Goal: Task Accomplishment & Management: Complete application form

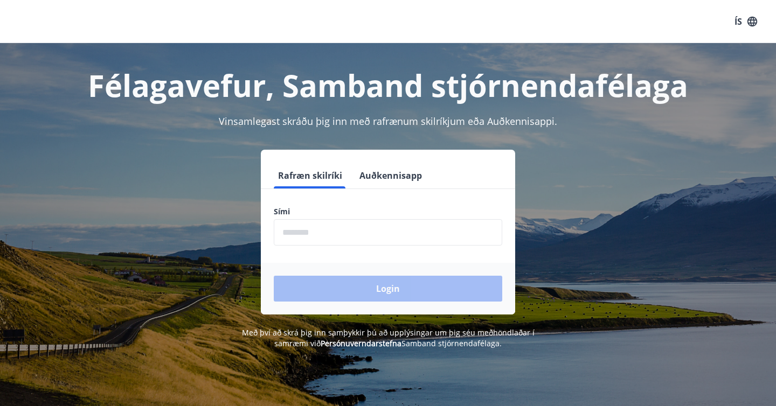
click at [382, 181] on button "Auðkennisapp" at bounding box center [390, 176] width 71 height 26
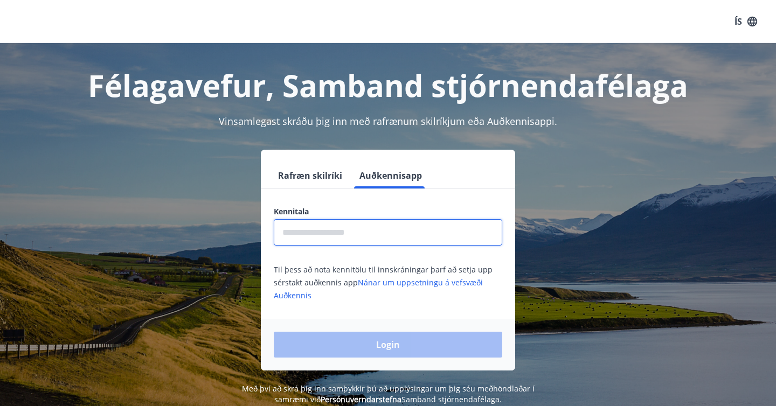
click at [373, 231] on input "text" at bounding box center [388, 232] width 228 height 26
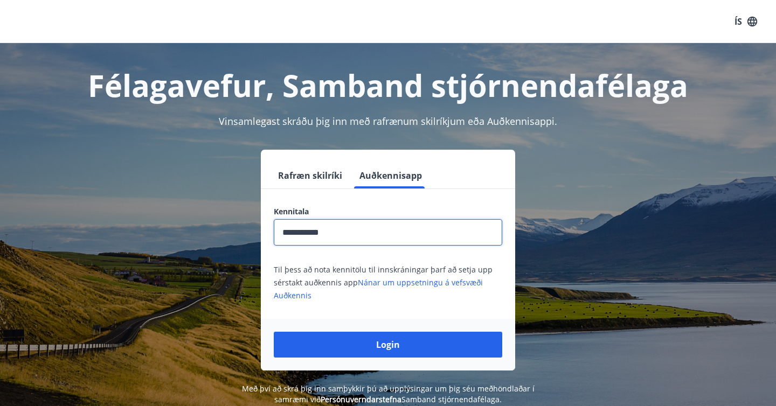
type input "**********"
click at [274, 332] on button "Login" at bounding box center [388, 345] width 228 height 26
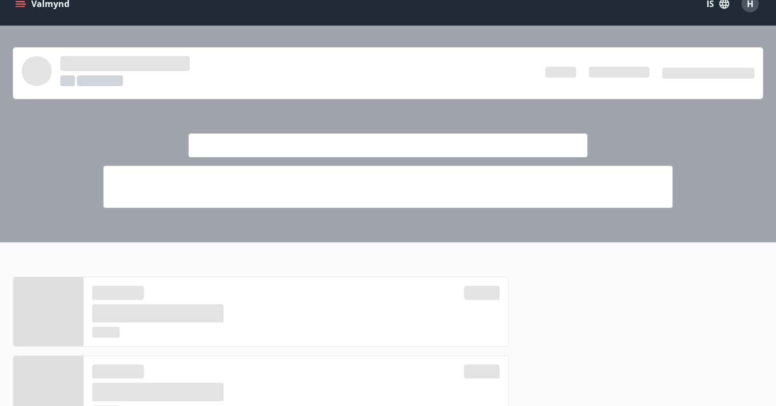
scroll to position [13, 0]
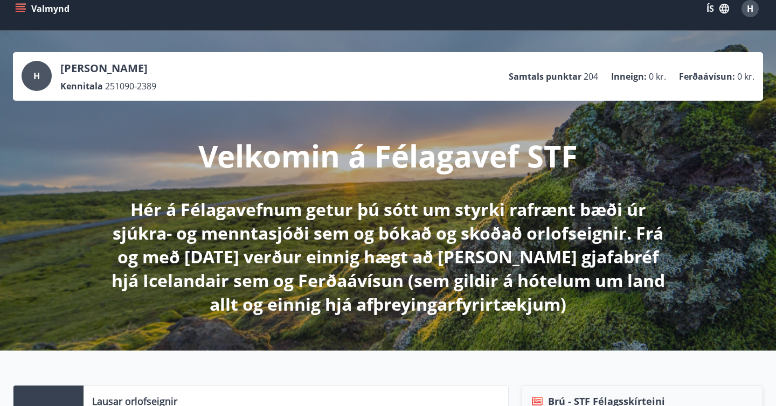
click at [23, 8] on icon "menu" at bounding box center [20, 8] width 11 height 11
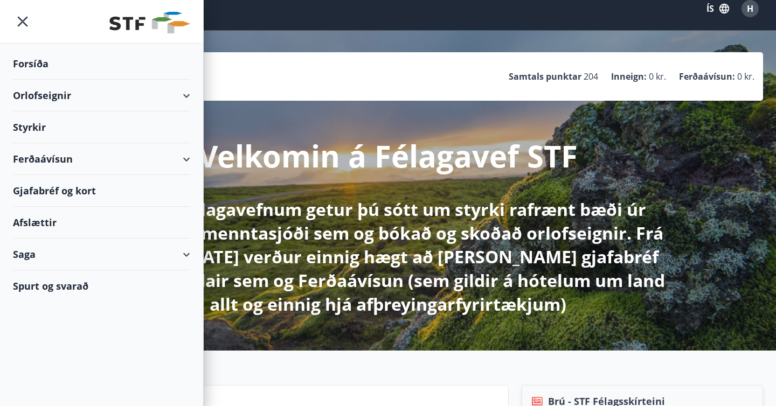
click at [41, 132] on div "Styrkir" at bounding box center [101, 127] width 177 height 32
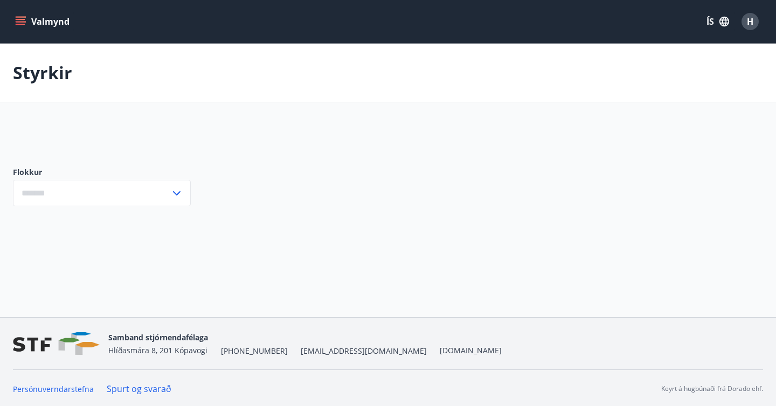
type input "***"
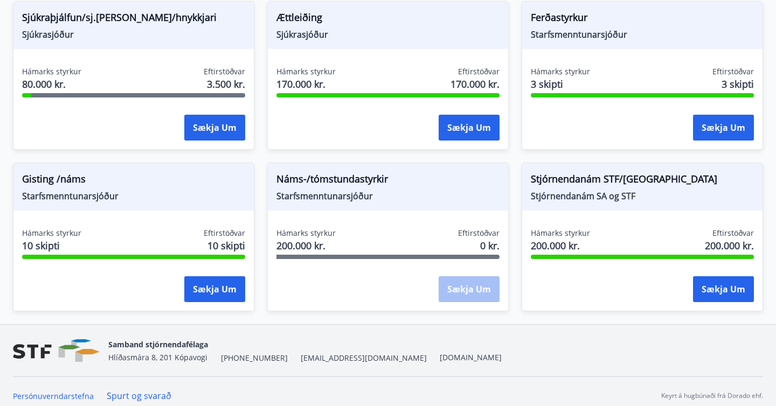
scroll to position [924, 0]
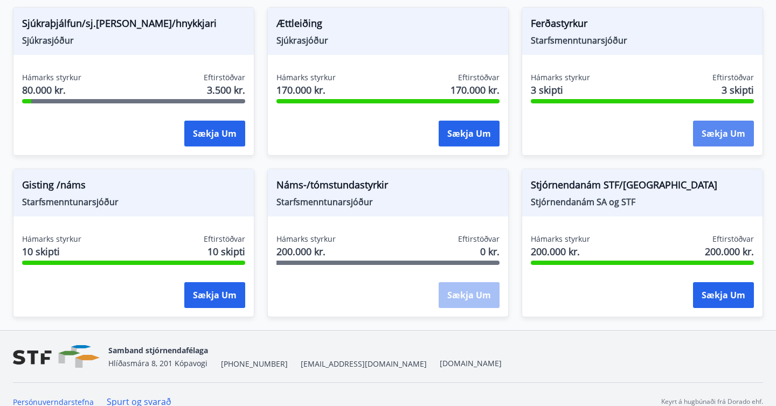
click at [734, 142] on button "Sækja um" at bounding box center [723, 134] width 61 height 26
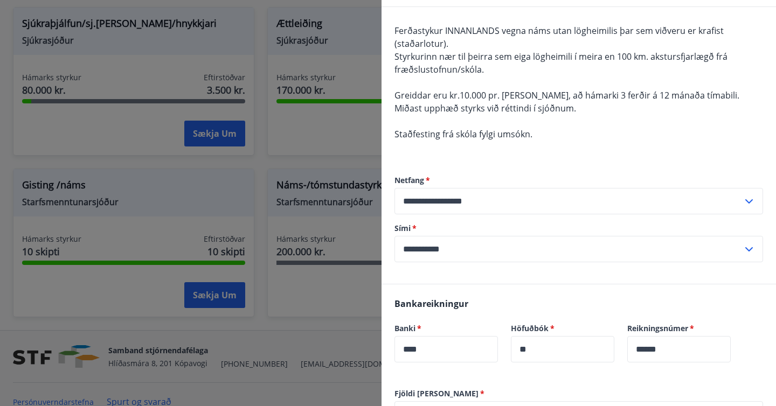
scroll to position [91, 0]
click at [315, 141] on div at bounding box center [388, 203] width 776 height 406
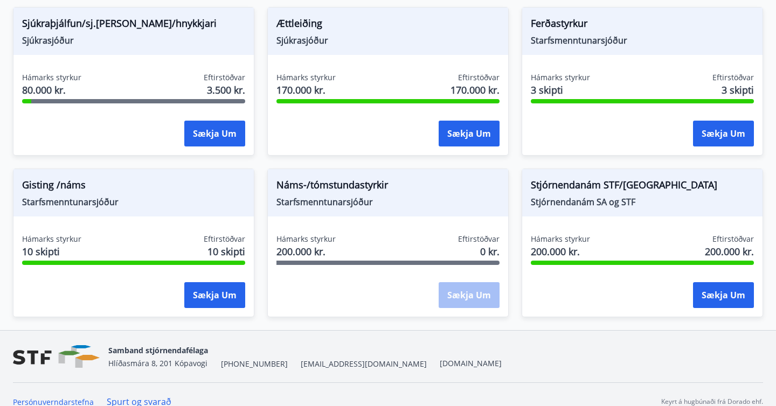
scroll to position [0, 0]
click at [229, 291] on button "Sækja um" at bounding box center [214, 295] width 61 height 26
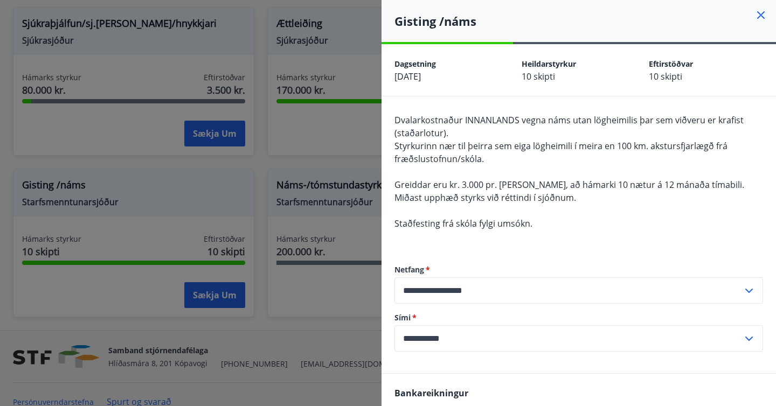
click at [343, 162] on div at bounding box center [388, 203] width 776 height 406
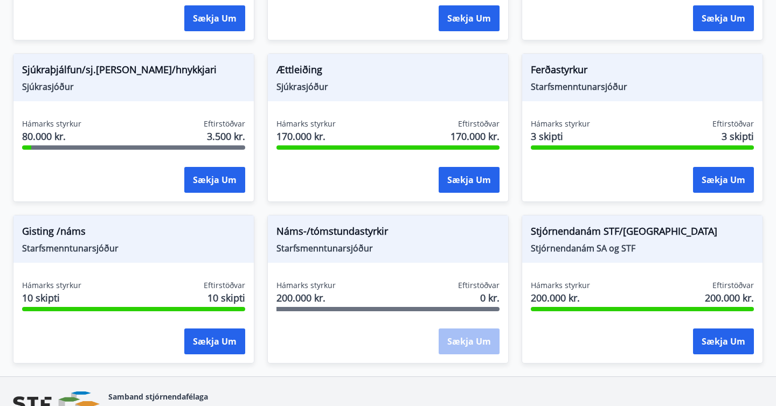
scroll to position [856, 0]
